Goal: Check status: Check status

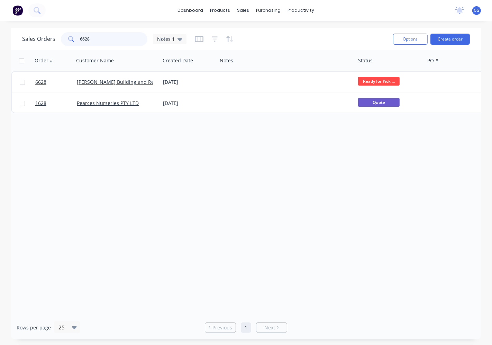
click at [113, 36] on input "6628" at bounding box center [113, 39] width 67 height 14
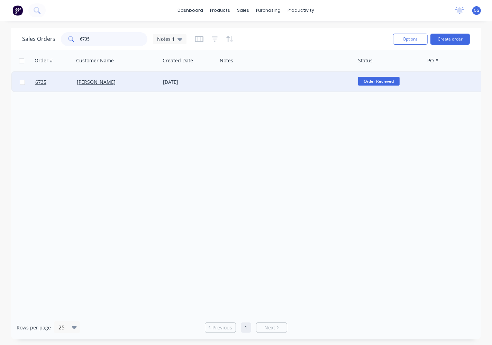
type input "6735"
click at [122, 82] on div "[PERSON_NAME]" at bounding box center [115, 82] width 77 height 7
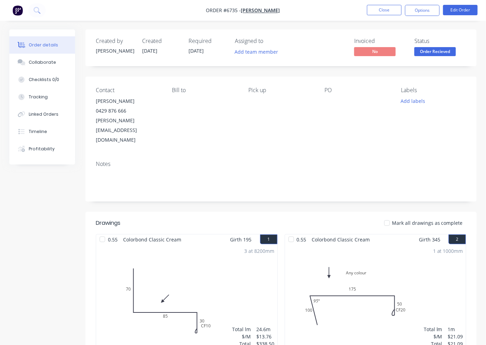
click at [390, 216] on div at bounding box center [387, 223] width 14 height 14
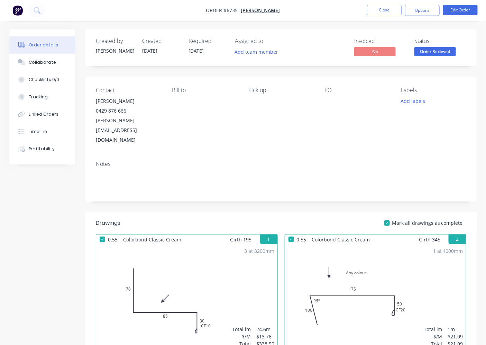
click at [439, 51] on span "Order Recieved" at bounding box center [435, 51] width 42 height 9
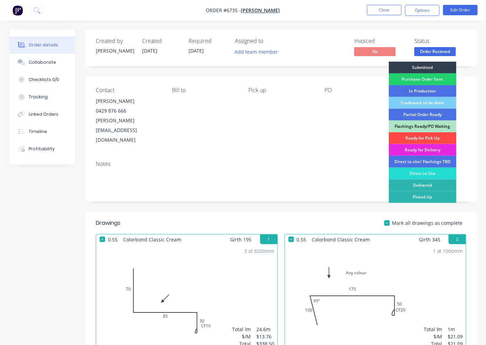
click at [436, 140] on div "Ready for Pick Up" at bounding box center [422, 138] width 67 height 12
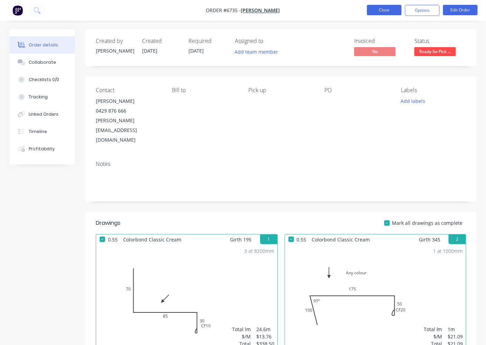
click at [382, 12] on button "Close" at bounding box center [384, 10] width 35 height 10
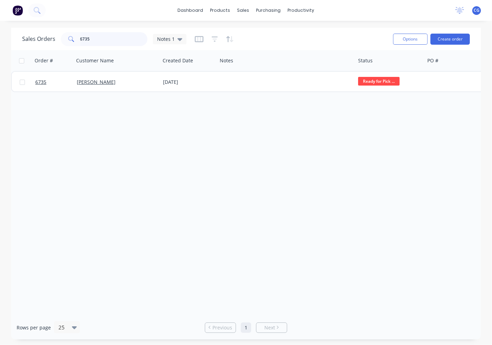
click at [112, 39] on input "6735" at bounding box center [113, 39] width 67 height 14
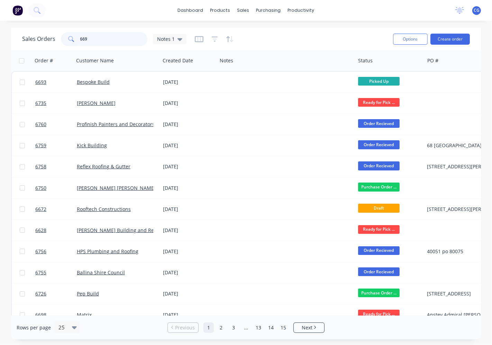
type input "6697"
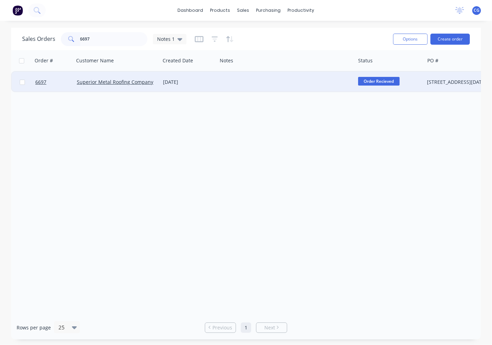
click at [212, 81] on div "[DATE]" at bounding box center [189, 82] width 52 height 7
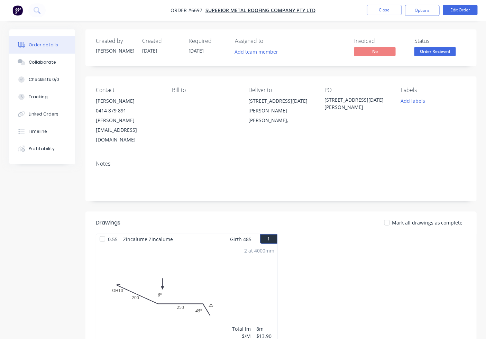
click at [390, 216] on div at bounding box center [387, 223] width 14 height 14
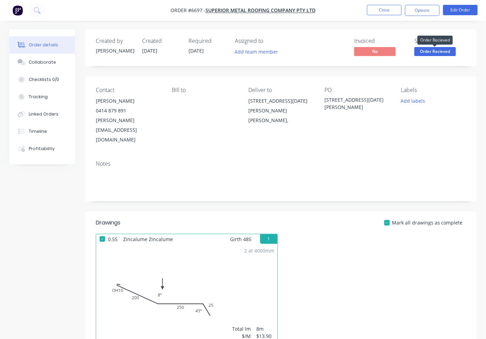
click at [443, 53] on span "Order Recieved" at bounding box center [435, 51] width 42 height 9
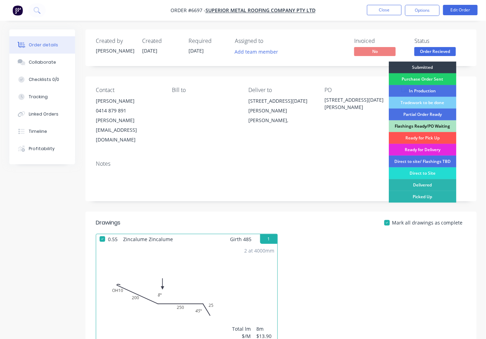
click at [432, 127] on div "Flashings Ready/PO Waiting" at bounding box center [422, 126] width 67 height 12
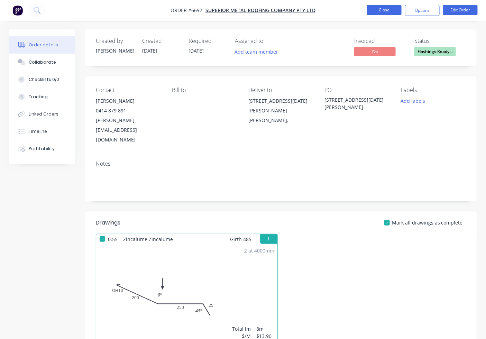
click at [386, 11] on button "Close" at bounding box center [384, 10] width 35 height 10
